Goal: Information Seeking & Learning: Learn about a topic

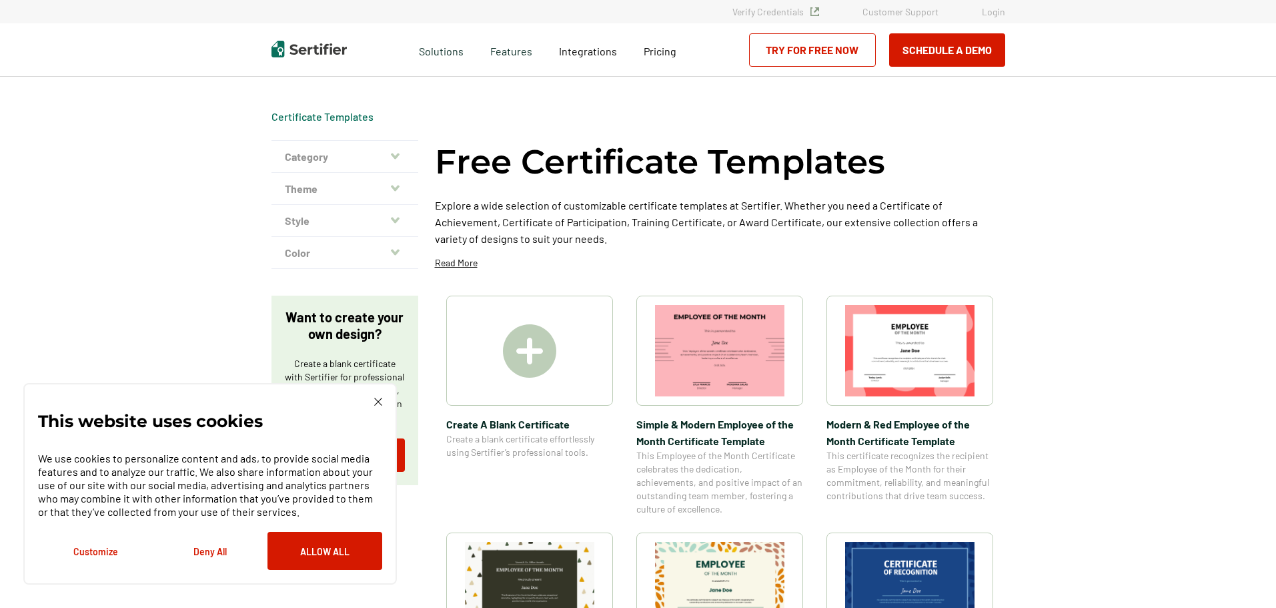
click at [398, 184] on icon "button" at bounding box center [395, 188] width 9 height 11
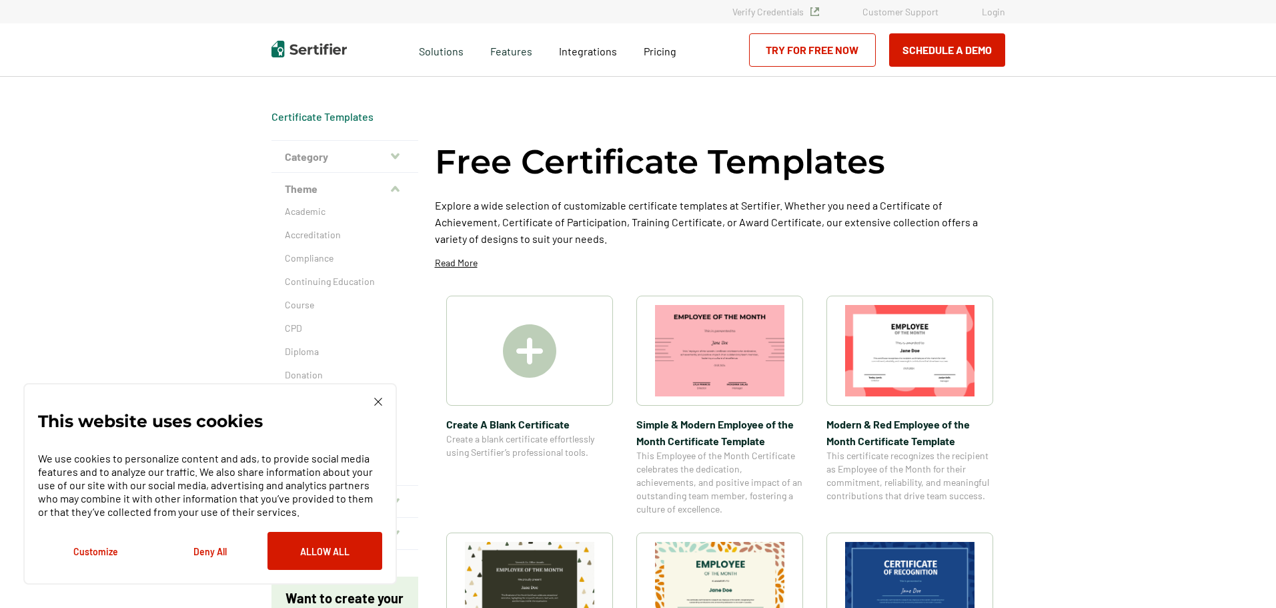
click at [406, 152] on button "Category" at bounding box center [344, 157] width 147 height 32
click at [339, 207] on h2 "Recognition" at bounding box center [345, 202] width 120 height 13
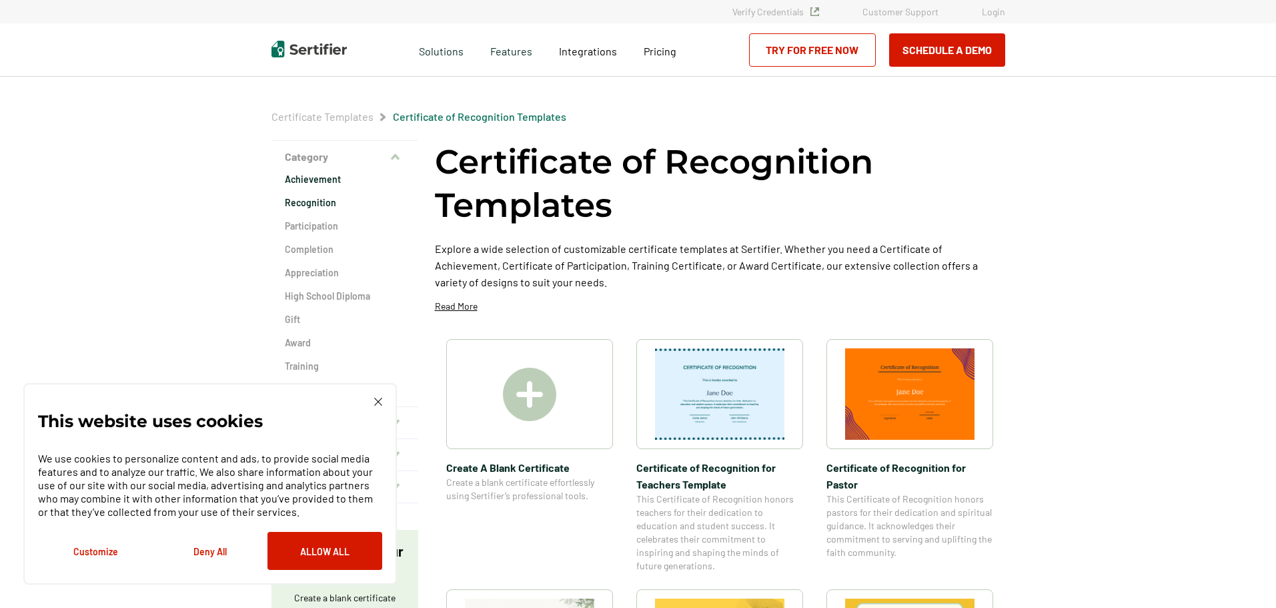
click at [331, 185] on h2 "Achievement" at bounding box center [345, 179] width 120 height 13
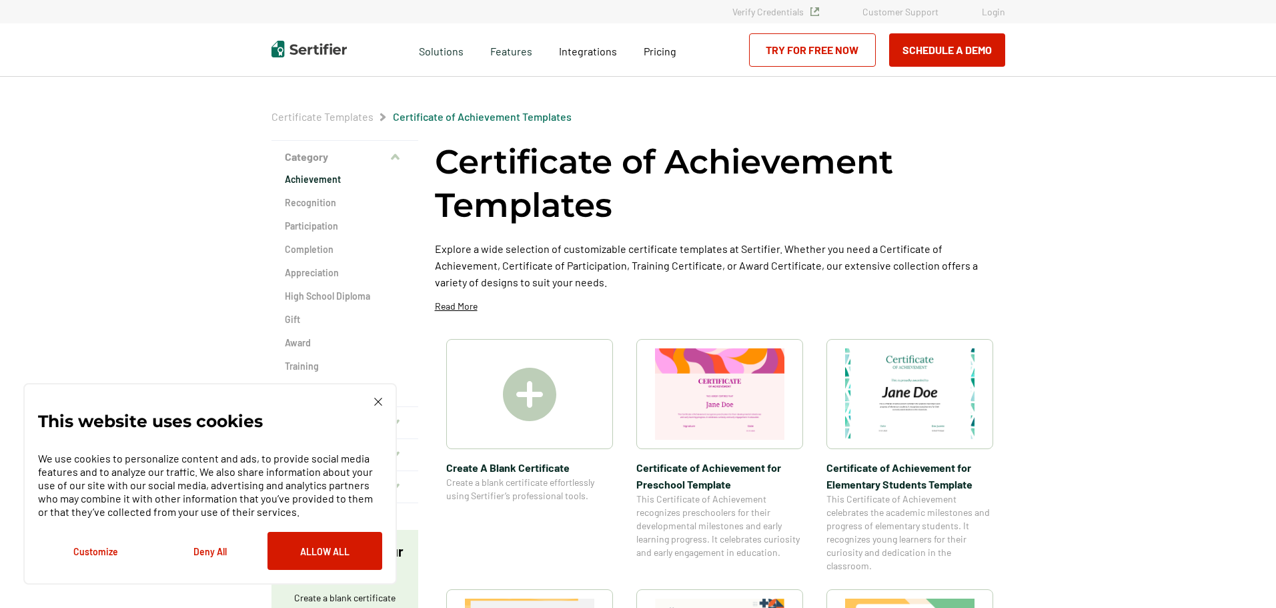
scroll to position [200, 0]
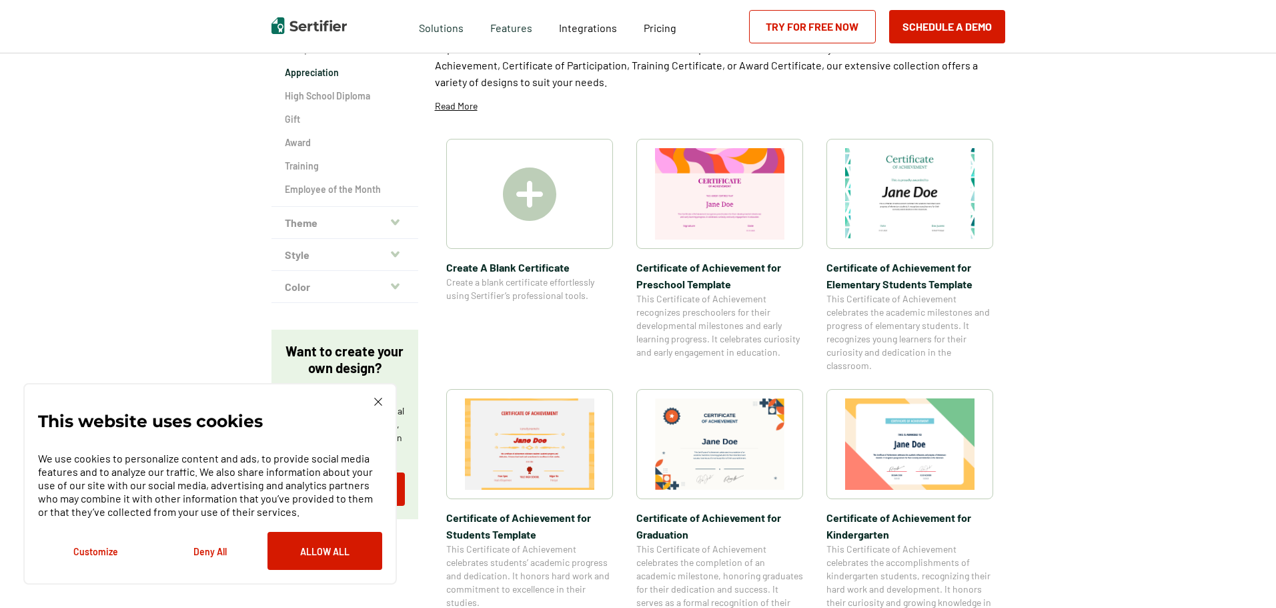
click at [338, 77] on h2 "Appreciation" at bounding box center [345, 72] width 120 height 13
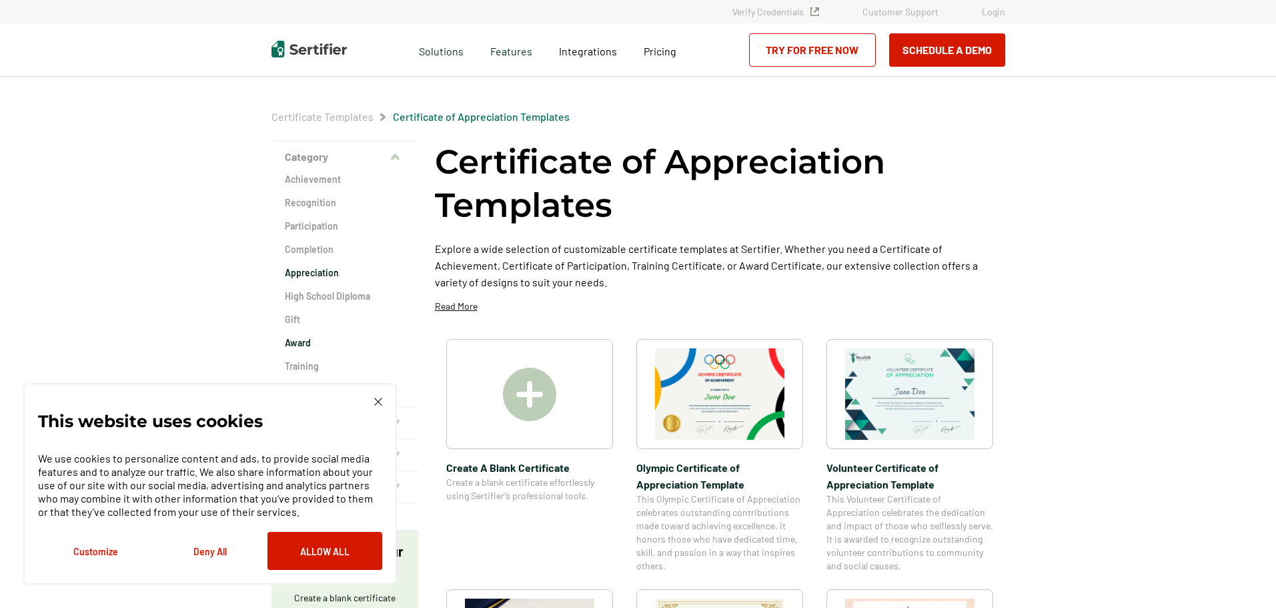
click at [321, 337] on h2 "Award" at bounding box center [345, 342] width 120 height 13
